Goal: Information Seeking & Learning: Compare options

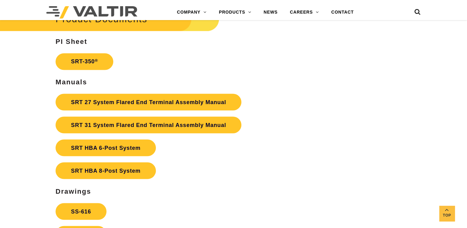
scroll to position [1081, 0]
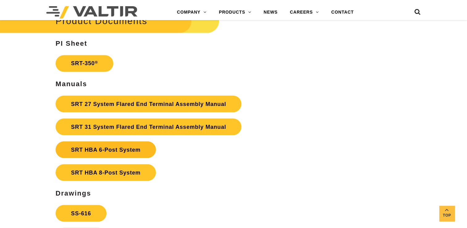
click at [125, 146] on strong "SRT HBA 6-Post System" at bounding box center [105, 149] width 69 height 6
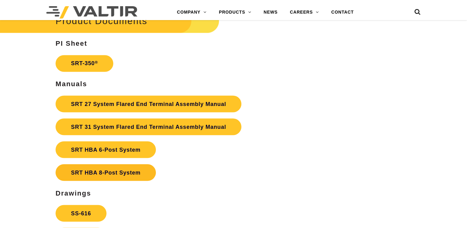
click at [120, 164] on link "SRT HBA 8-Post System" at bounding box center [106, 172] width 100 height 17
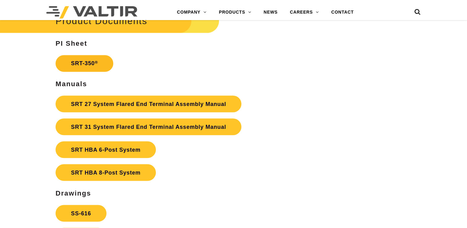
click at [93, 55] on link "SRT-350 ®" at bounding box center [85, 63] width 58 height 17
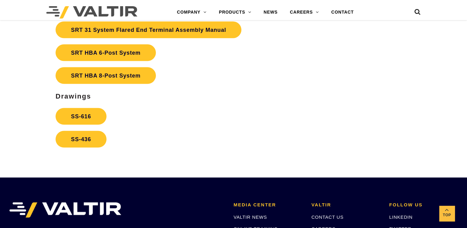
scroll to position [1194, 0]
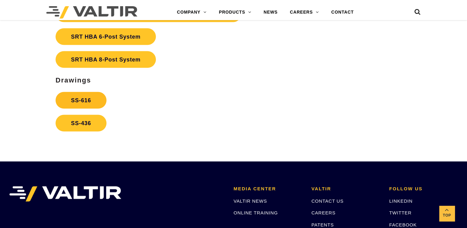
click at [90, 93] on link "SS-616" at bounding box center [81, 100] width 51 height 17
